Goal: Information Seeking & Learning: Learn about a topic

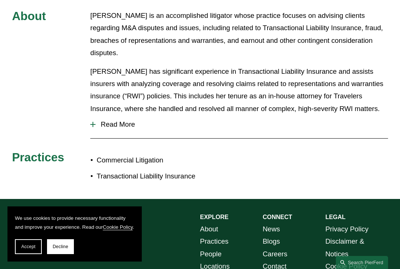
scroll to position [317, 0]
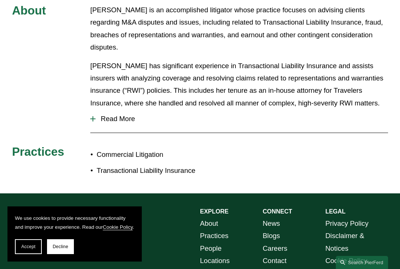
click at [129, 115] on span "Read More" at bounding box center [241, 119] width 292 height 8
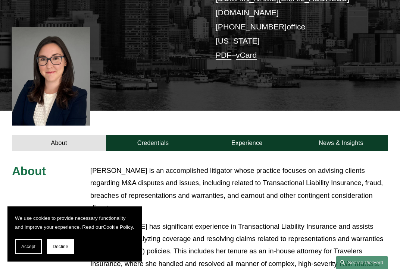
scroll to position [153, 0]
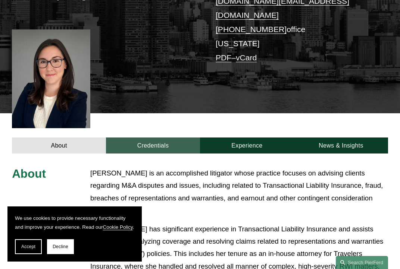
click at [137, 138] on link "Credentials" at bounding box center [153, 146] width 94 height 16
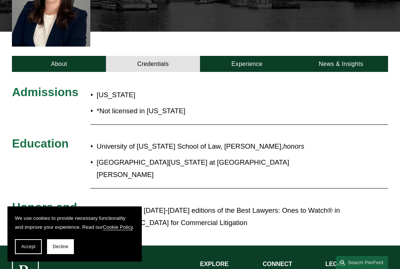
scroll to position [233, 0]
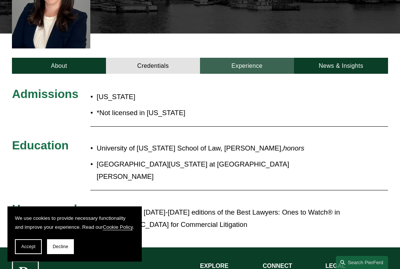
click at [262, 58] on link "Experience" at bounding box center [247, 66] width 94 height 16
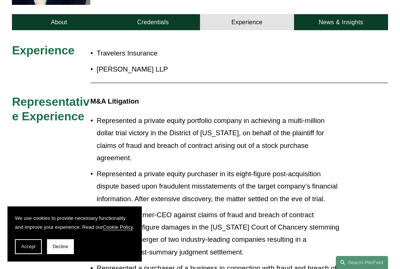
scroll to position [270, 0]
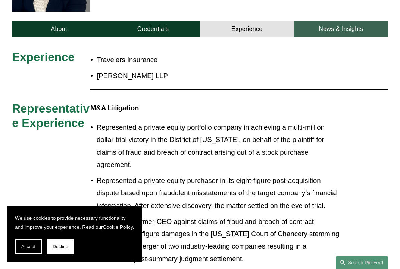
click at [336, 21] on link "News & Insights" at bounding box center [341, 29] width 94 height 16
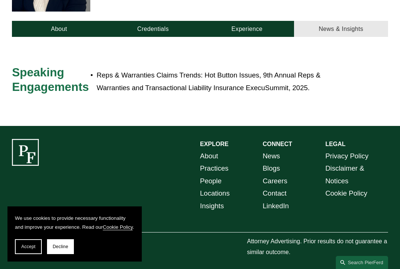
scroll to position [258, 0]
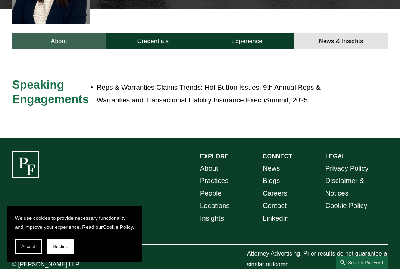
click at [51, 33] on link "About" at bounding box center [59, 41] width 94 height 16
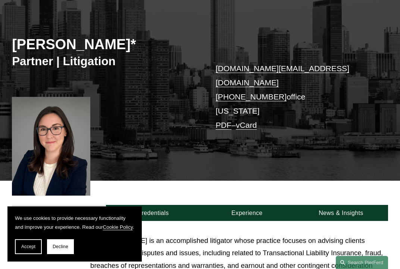
scroll to position [0, 0]
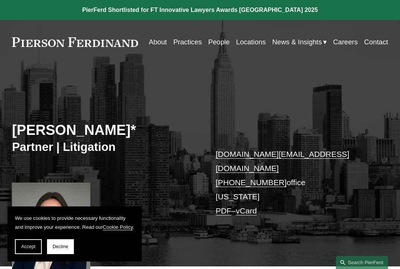
click at [167, 44] on link "About" at bounding box center [158, 42] width 18 height 14
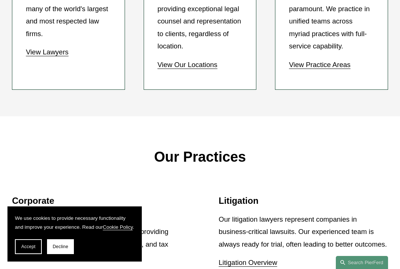
scroll to position [669, 0]
